Goal: Information Seeking & Learning: Understand process/instructions

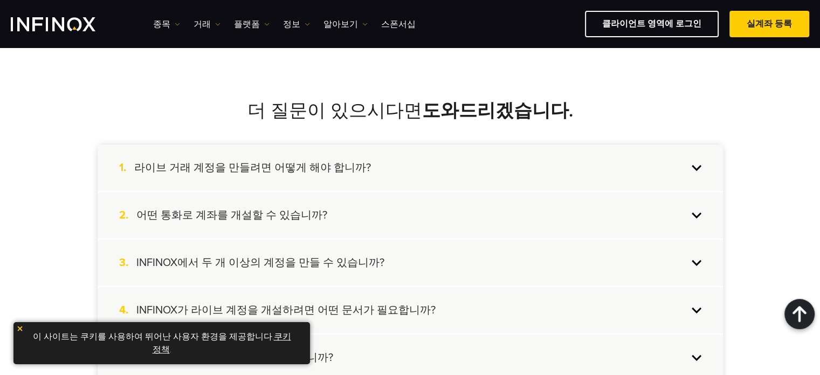
scroll to position [867, 0]
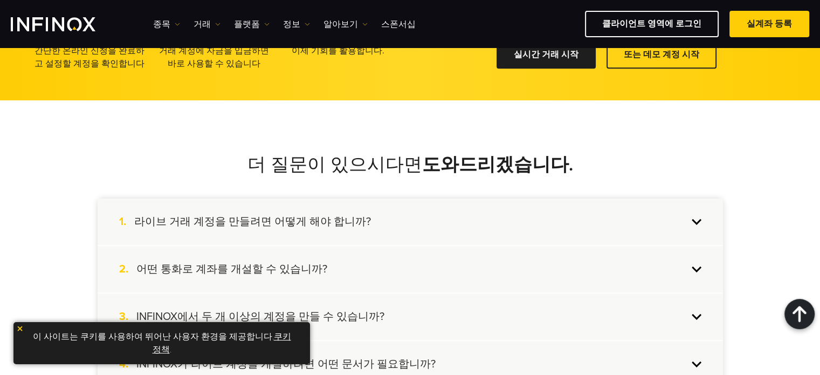
click at [283, 265] on h4 "어떤 통화로 계좌를 개설할 수 있습니까?" at bounding box center [231, 269] width 191 height 14
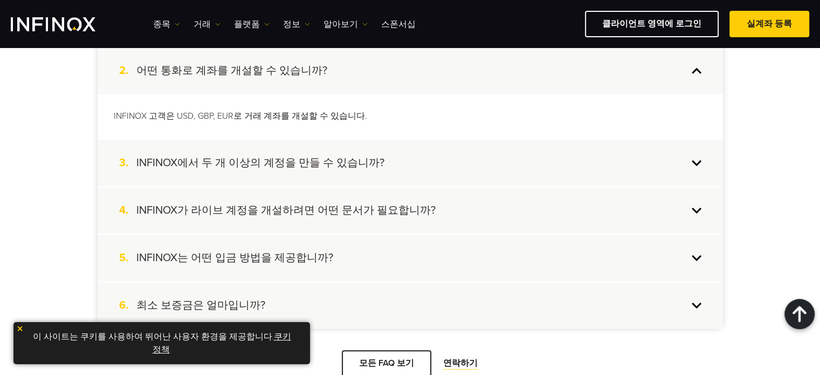
scroll to position [1101, 0]
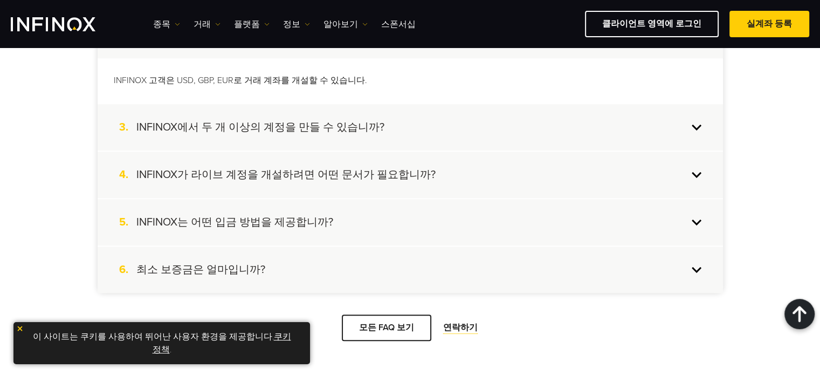
click at [324, 225] on div "5. INFINOX는 어떤 입금 방법을 제공합니까?" at bounding box center [411, 222] width 626 height 46
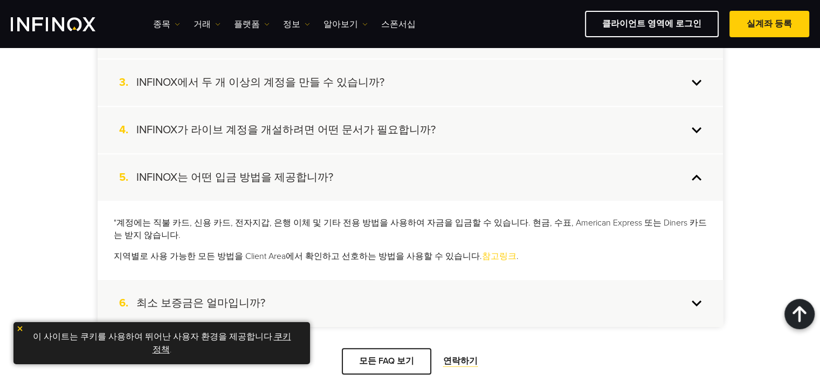
scroll to position [0, 0]
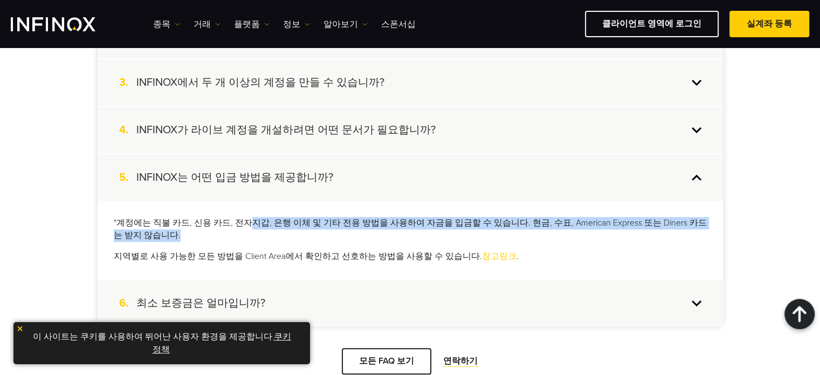
drag, startPoint x: 242, startPoint y: 224, endPoint x: 294, endPoint y: 230, distance: 52.7
click at [294, 230] on p ""계정에는 직불 카드, 신용 카드, 전자지갑, 은행 이체 및 기타 전용 방법을 사용하여 자금을 입금할 수 있습니다. 현금, 수표, Americ…" at bounding box center [410, 229] width 593 height 25
drag, startPoint x: 343, startPoint y: 219, endPoint x: 486, endPoint y: 245, distance: 145.4
click at [485, 245] on div ""계정에는 직불 카드, 신용 카드, 전자지갑, 은행 이체 및 기타 전용 방법을 사용하여 자금을 입금할 수 있습니다. 현금, 수표, Americ…" at bounding box center [411, 240] width 626 height 78
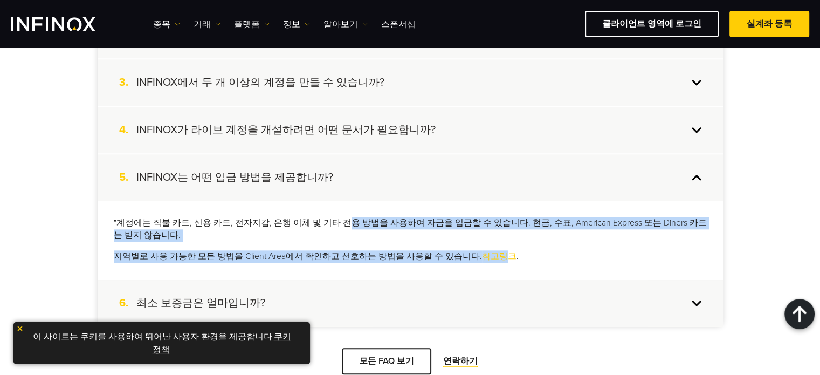
click at [486, 245] on div ""계정에는 직불 카드, 신용 카드, 전자지갑, 은행 이체 및 기타 전용 방법을 사용하여 자금을 입금할 수 있습니다. 현금, 수표, Americ…" at bounding box center [411, 240] width 626 height 78
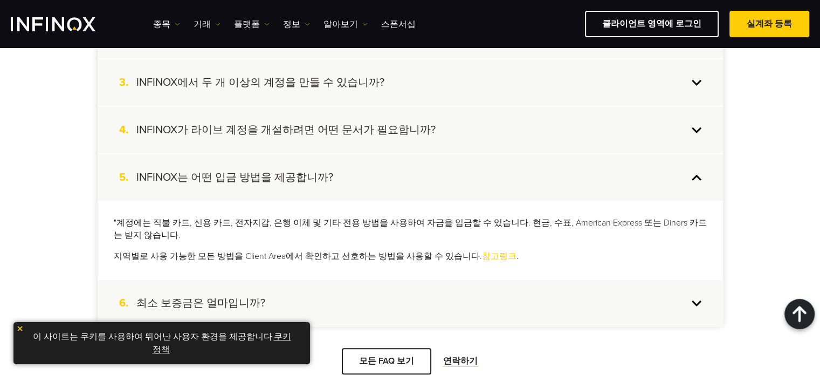
click at [506, 237] on p ""계정에는 직불 카드, 신용 카드, 전자지갑, 은행 이체 및 기타 전용 방법을 사용하여 자금을 입금할 수 있습니다. 현금, 수표, Americ…" at bounding box center [410, 229] width 593 height 25
click at [474, 246] on div ""계정에는 직불 카드, 신용 카드, 전자지갑, 은행 이체 및 기타 전용 방법을 사용하여 자금을 입금할 수 있습니다. 현금, 수표, Americ…" at bounding box center [411, 240] width 626 height 78
click at [482, 254] on link "참고링크" at bounding box center [499, 256] width 35 height 11
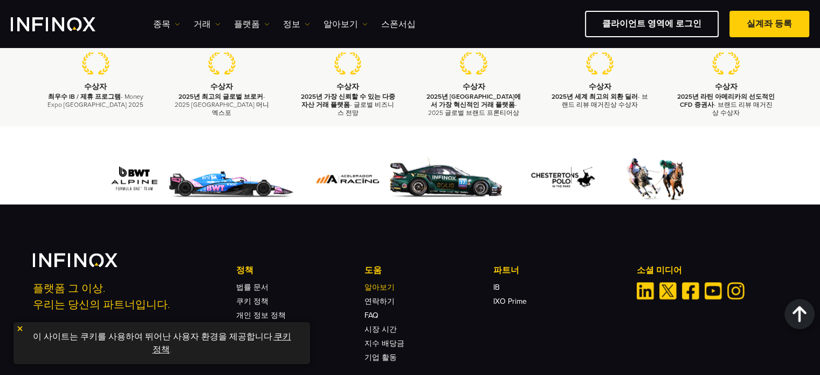
click at [366, 284] on link "알아보기" at bounding box center [380, 287] width 30 height 9
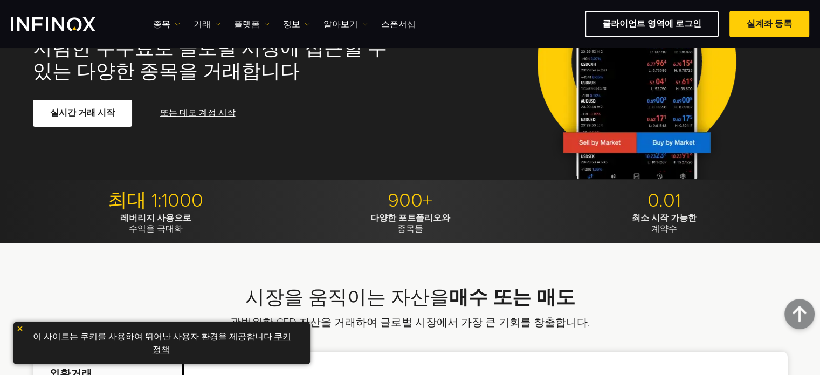
scroll to position [114, 0]
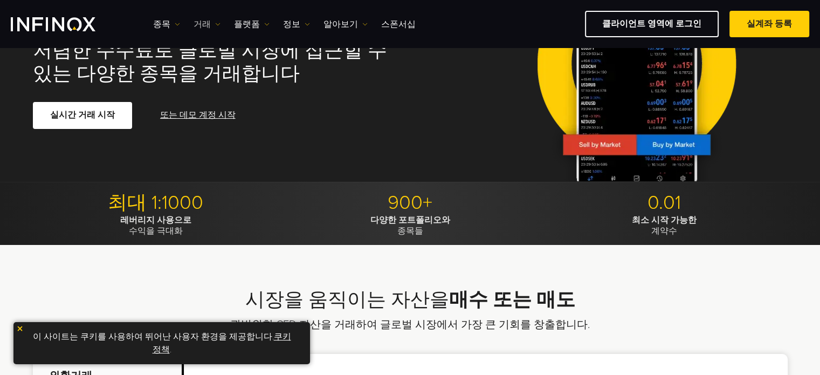
click at [201, 23] on link "거래" at bounding box center [207, 24] width 27 height 13
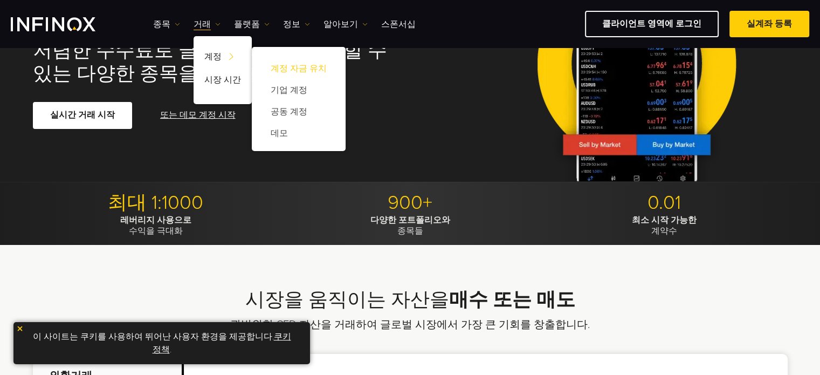
click at [295, 62] on link "계정 자금 유치" at bounding box center [299, 69] width 72 height 22
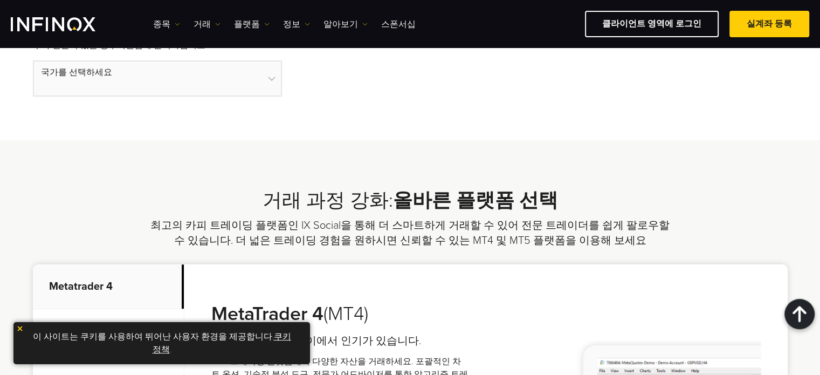
scroll to position [390, 0]
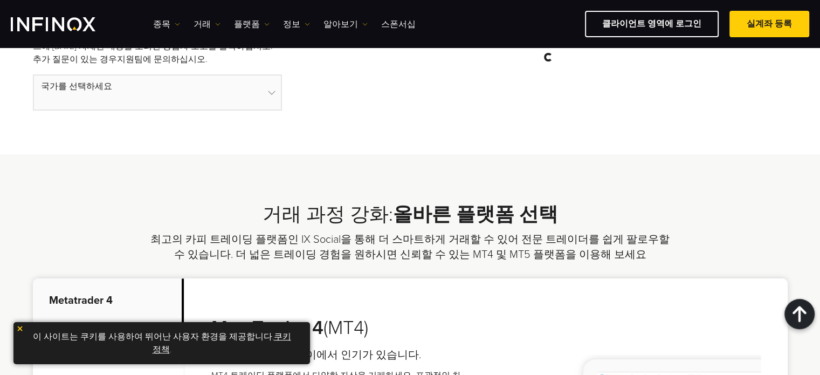
click at [187, 86] on select at bounding box center [157, 92] width 249 height 36
